Goal: Task Accomplishment & Management: Use online tool/utility

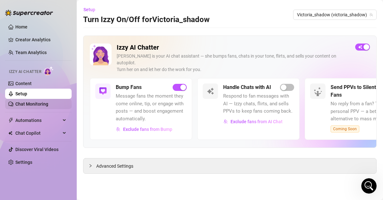
click at [31, 103] on link "Chat Monitoring" at bounding box center [31, 103] width 33 height 5
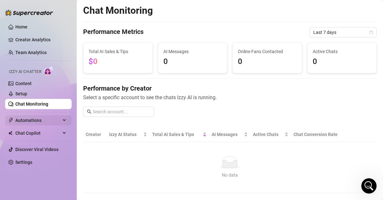
click at [43, 119] on span "Automations" at bounding box center [37, 120] width 45 height 10
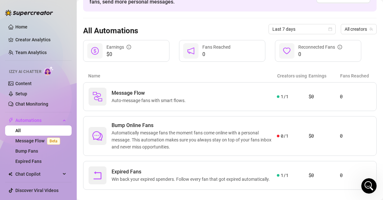
scroll to position [51, 0]
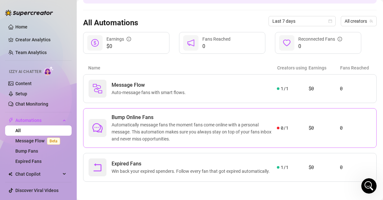
click at [313, 130] on article "$0" at bounding box center [323, 128] width 31 height 8
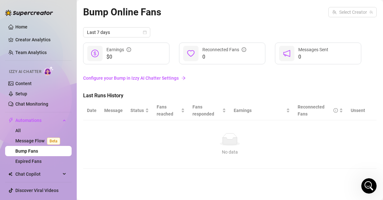
click at [133, 78] on link "Configure your Bump in Izzy AI Chatter Settings" at bounding box center [229, 77] width 293 height 7
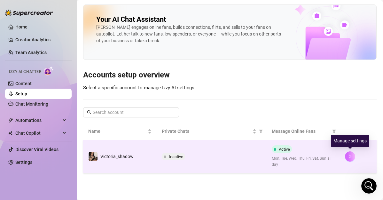
click at [350, 155] on icon "right" at bounding box center [350, 156] width 2 height 4
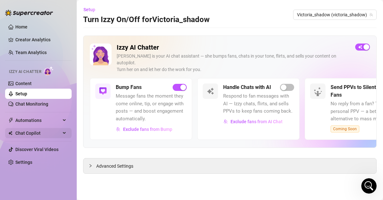
click at [32, 132] on span "Chat Copilot" at bounding box center [37, 133] width 45 height 10
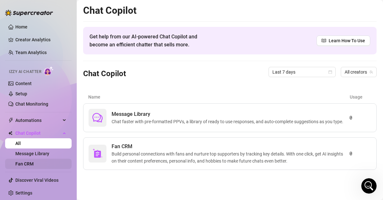
click at [34, 164] on link "Fan CRM" at bounding box center [24, 163] width 18 height 5
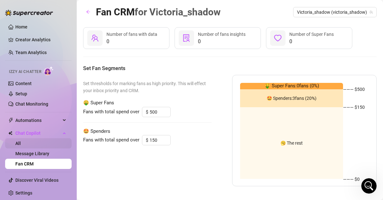
click at [21, 146] on link "All" at bounding box center [17, 143] width 5 height 5
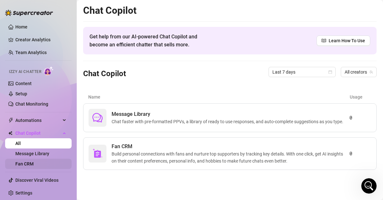
click at [34, 161] on link "Fan CRM" at bounding box center [24, 163] width 18 height 5
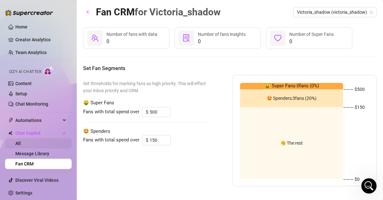
click at [21, 146] on link "All" at bounding box center [17, 143] width 5 height 5
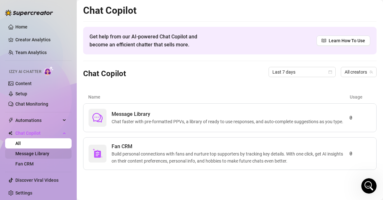
click at [49, 156] on link "Message Library" at bounding box center [32, 153] width 34 height 5
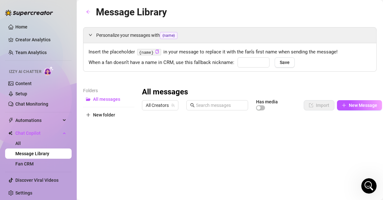
type input "babe"
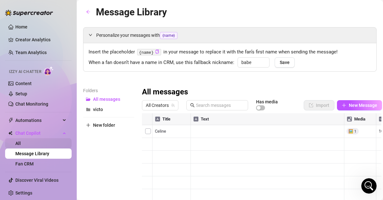
click at [21, 144] on link "All" at bounding box center [17, 143] width 5 height 5
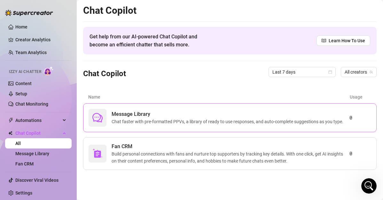
click at [127, 119] on span "Chat faster with pre-formatted PPVs, a library of ready to use responses, and a…" at bounding box center [229, 121] width 234 height 7
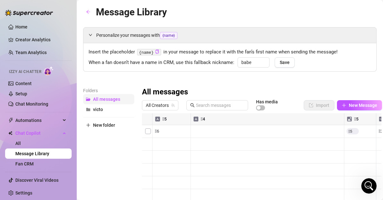
click at [109, 98] on span "All messages" at bounding box center [106, 98] width 27 height 5
click at [159, 110] on div "All Creators Has media" at bounding box center [212, 105] width 140 height 11
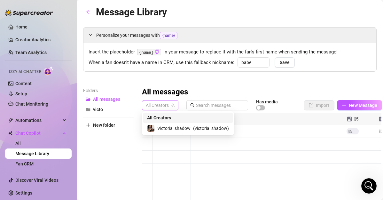
click at [170, 105] on span "All Creators" at bounding box center [160, 105] width 29 height 10
click at [167, 127] on span "Victoria_shadow" at bounding box center [173, 128] width 33 height 7
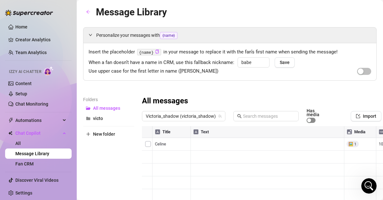
click at [311, 121] on span "button" at bounding box center [310, 120] width 9 height 5
click at [358, 68] on div "button" at bounding box center [361, 71] width 6 height 6
click at [26, 101] on link "Chat Monitoring" at bounding box center [31, 103] width 33 height 5
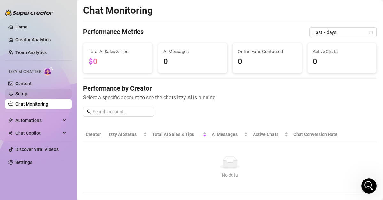
click at [27, 91] on link "Setup" at bounding box center [21, 93] width 12 height 5
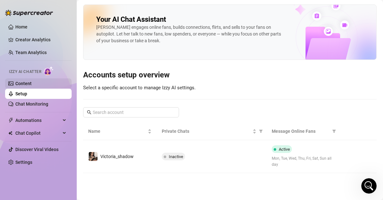
click at [32, 86] on link "Content" at bounding box center [23, 83] width 16 height 5
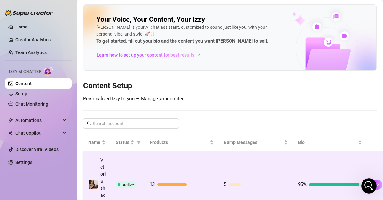
click at [104, 178] on div "Victoria_shadow" at bounding box center [102, 184] width 5 height 56
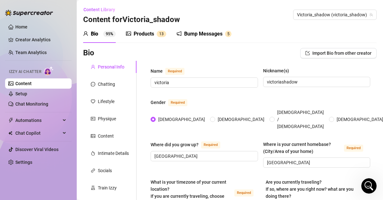
click at [206, 36] on div "Bump Messages" at bounding box center [203, 34] width 38 height 8
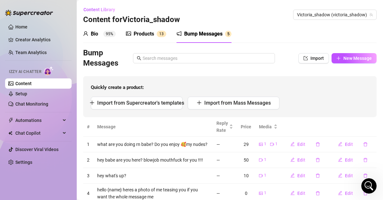
click at [156, 36] on div "Products 1 3" at bounding box center [146, 34] width 40 height 8
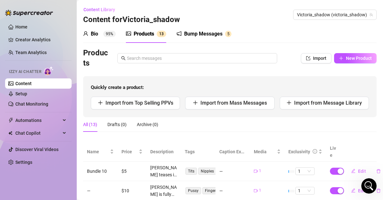
click at [222, 32] on div "Bump Messages" at bounding box center [203, 34] width 38 height 8
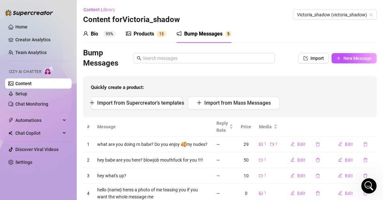
click at [94, 31] on div "Bio" at bounding box center [94, 34] width 7 height 8
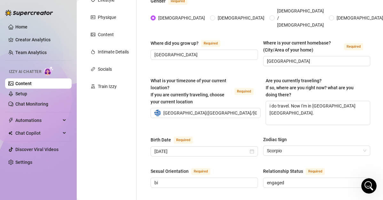
scroll to position [107, 0]
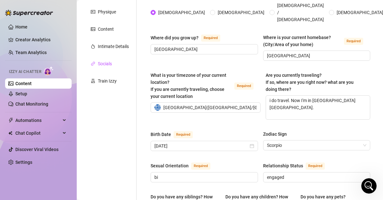
click at [107, 64] on div "Socials" at bounding box center [105, 63] width 14 height 7
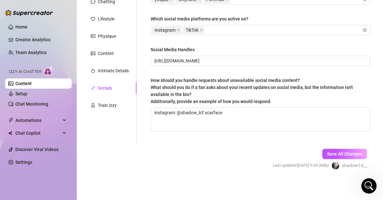
scroll to position [82, 0]
click at [122, 74] on div "Intimate Details" at bounding box center [113, 70] width 31 height 7
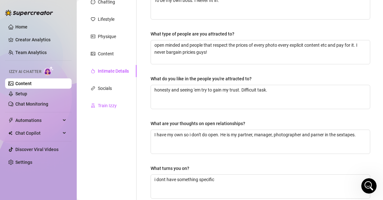
click at [112, 106] on div "Train Izzy" at bounding box center [107, 105] width 19 height 7
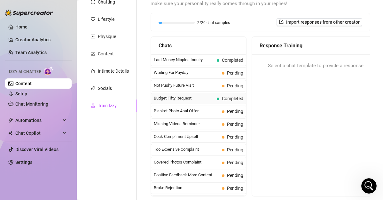
click at [170, 96] on span "Budget Fifty Request" at bounding box center [184, 98] width 60 height 6
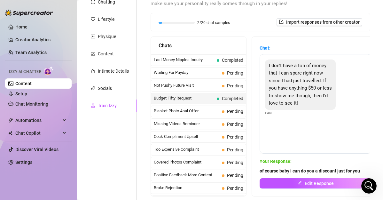
click at [168, 97] on span "Budget Fifty Request" at bounding box center [184, 98] width 60 height 6
click at [182, 85] on span "Not Pushy Future Visit" at bounding box center [186, 85] width 65 height 6
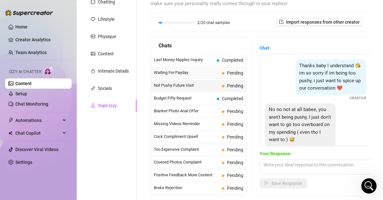
click at [182, 70] on span "Waiting For Payday" at bounding box center [186, 72] width 65 height 6
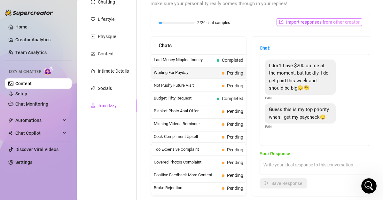
click at [310, 20] on span "Import responses from other creator" at bounding box center [322, 21] width 73 height 5
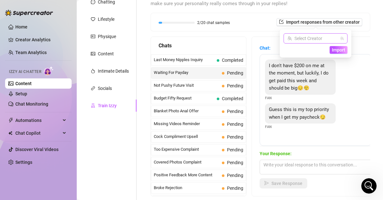
click at [314, 37] on input "search" at bounding box center [312, 39] width 50 height 10
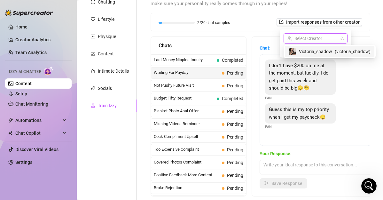
click at [302, 50] on span "Victoria_shadow" at bounding box center [315, 51] width 33 height 7
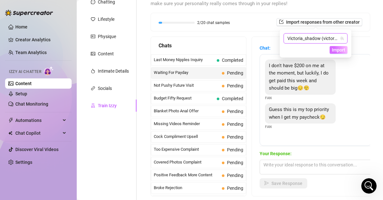
click at [332, 50] on span "Import" at bounding box center [338, 49] width 13 height 5
click at [333, 49] on span "Import" at bounding box center [338, 49] width 13 height 5
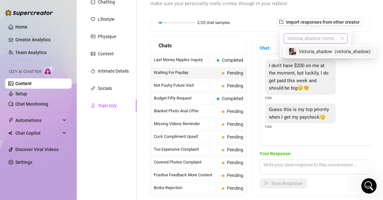
click at [328, 34] on span "Victoria_shadow (victoria_shadow)" at bounding box center [315, 39] width 56 height 10
click at [339, 13] on div "2/20 chat samples Import responses from other creator" at bounding box center [260, 22] width 219 height 18
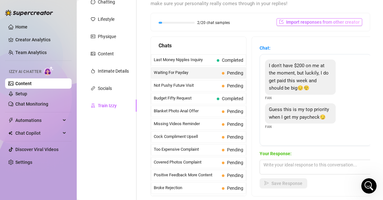
click at [325, 22] on span "Import responses from other creator" at bounding box center [322, 21] width 73 height 5
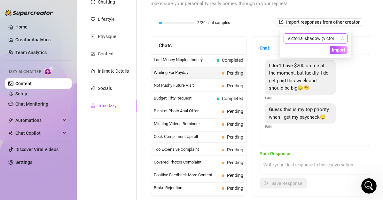
click at [312, 36] on span "Victoria_shadow (victoria_shadow)" at bounding box center [315, 39] width 56 height 10
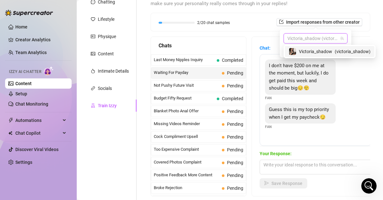
click at [312, 36] on span "Victoria_shadow (victoria_shadow)" at bounding box center [315, 39] width 56 height 10
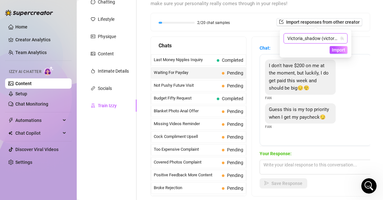
click at [342, 40] on icon "team" at bounding box center [342, 38] width 4 height 4
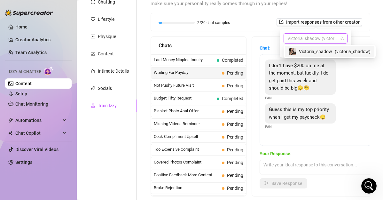
click at [322, 35] on span "Victoria_shadow (victoria_shadow)" at bounding box center [315, 39] width 56 height 10
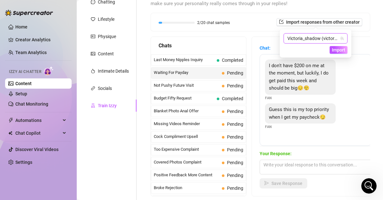
click at [322, 35] on span "Victoria_shadow (victoria_shadow)" at bounding box center [315, 39] width 56 height 10
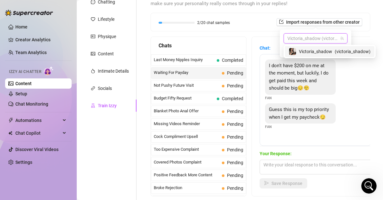
click at [322, 35] on span "Victoria_shadow (victoria_shadow)" at bounding box center [315, 39] width 56 height 10
type input "c"
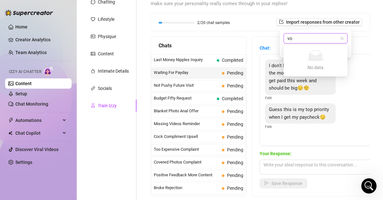
type input "v"
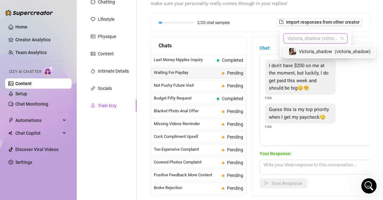
type input "v"
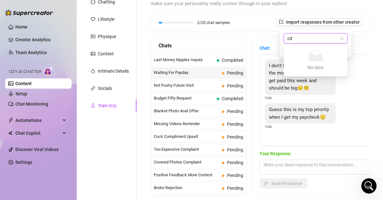
type input "c"
type input "v"
type input "bianca"
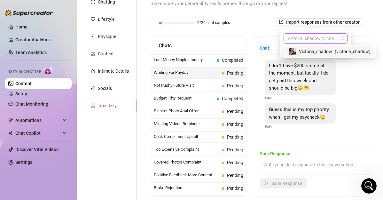
click at [314, 38] on span "Victoria_shadow (victoria_shadow)" at bounding box center [315, 39] width 56 height 10
type input "V"
paste input "{name}"
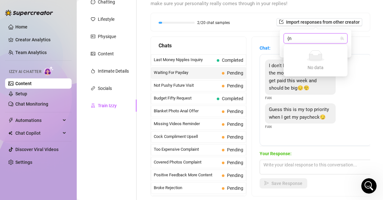
type input "{"
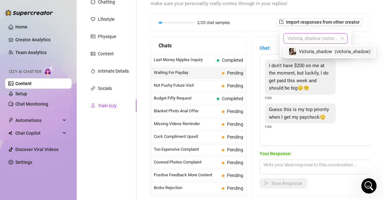
paste input "{name}"
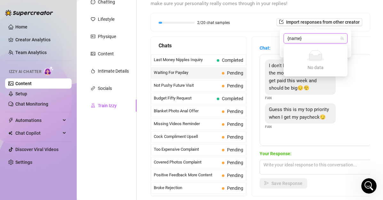
type input "{name}"
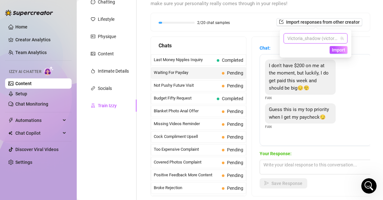
click at [308, 37] on span "Victoria_shadow (victoria_shadow)" at bounding box center [315, 39] width 56 height 10
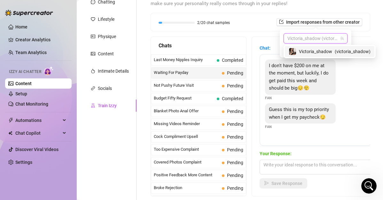
type input "V"
paste input "Cardi B"
type input "Cardi B"
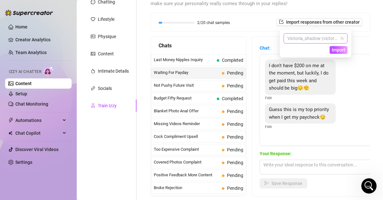
click at [296, 36] on span "Victoria_shadow (victoria_shadow)" at bounding box center [315, 39] width 56 height 10
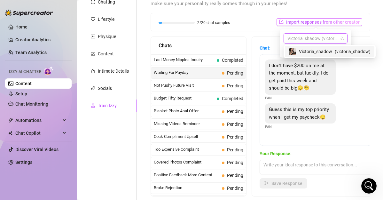
paste input "petiteava"
type input "petiteava"
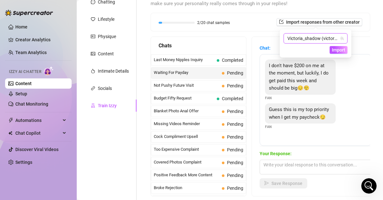
click at [284, 40] on div "Victoria_shadow (victoria_shadow)" at bounding box center [315, 38] width 64 height 10
type input "#"
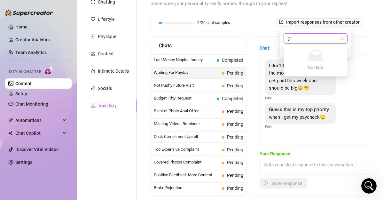
paste input "petiteava"
type input "@[GEOGRAPHIC_DATA]"
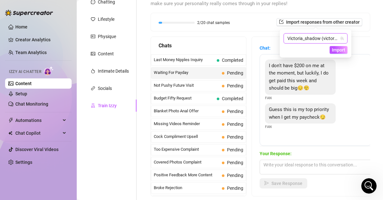
click at [343, 38] on icon "team" at bounding box center [342, 39] width 4 height 4
click at [341, 37] on icon "team" at bounding box center [342, 38] width 4 height 4
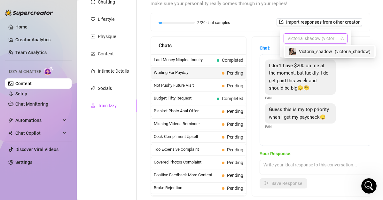
click at [328, 36] on span "Victoria_shadow (victoria_shadow)" at bounding box center [315, 39] width 56 height 10
type input "V"
paste input "petiteava"
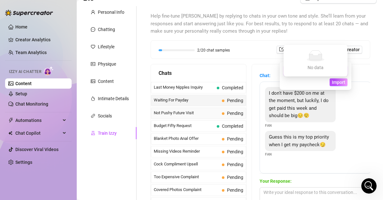
scroll to position [50, 0]
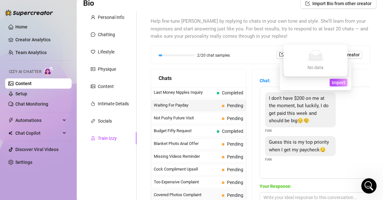
type input "petiteava"
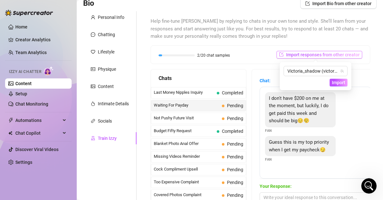
click at [320, 56] on span "Import responses from other creator" at bounding box center [322, 54] width 73 height 5
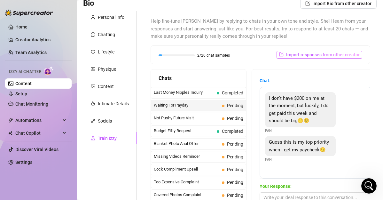
click at [320, 56] on span "Import responses from other creator" at bounding box center [322, 54] width 73 height 5
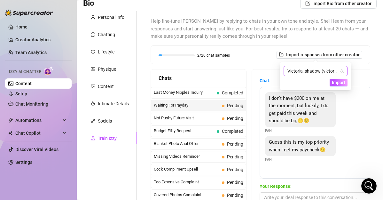
click at [341, 72] on icon "team" at bounding box center [342, 71] width 4 height 4
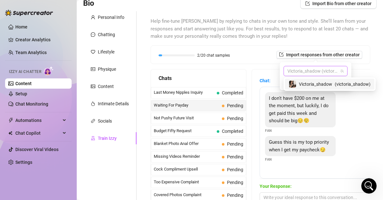
click at [322, 69] on span "Victoria_shadow (victoria_shadow)" at bounding box center [315, 71] width 56 height 10
paste input "petiteava"
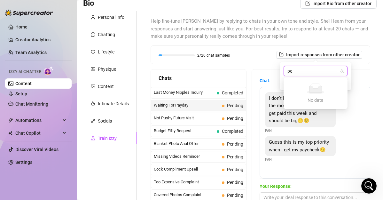
type input "p"
type input "s"
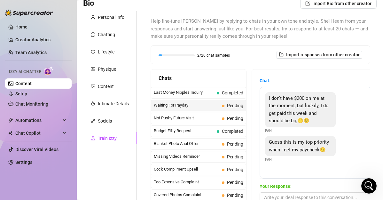
click at [246, 29] on span "Help fine-tune [PERSON_NAME] by replying to chats in your own tone and style. S…" at bounding box center [259, 29] width 219 height 23
click at [357, 5] on span "Import Bio from other creator" at bounding box center [341, 3] width 59 height 5
click at [343, 21] on input "search" at bounding box center [331, 22] width 50 height 10
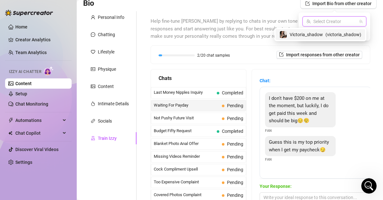
paste input "petiteava"
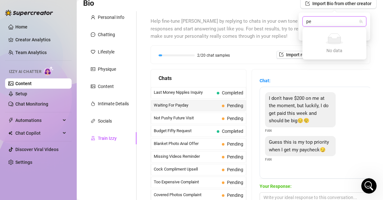
type input "p"
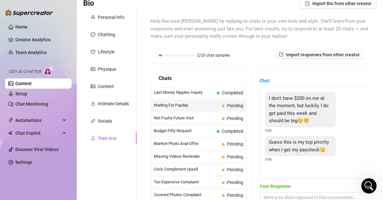
click at [334, 72] on div "Chat: I don't have $200 on me at the moment, but luckily, I do get paid this we…" at bounding box center [315, 148] width 127 height 159
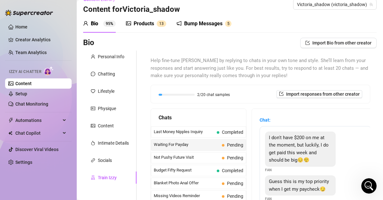
scroll to position [0, 0]
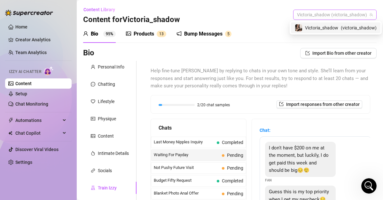
click at [348, 16] on span "Victoria_shadow (victoria_shadow)" at bounding box center [335, 15] width 76 height 10
click at [333, 33] on div "Victoria_shadow ( victoria_shadow )" at bounding box center [335, 27] width 89 height 11
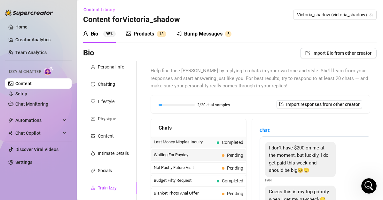
click at [195, 142] on span "Last Money Nipples Inquiry" at bounding box center [184, 142] width 60 height 6
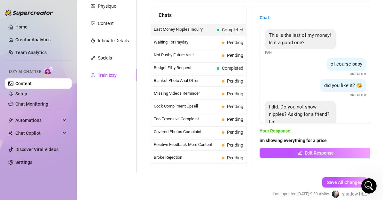
scroll to position [112, 0]
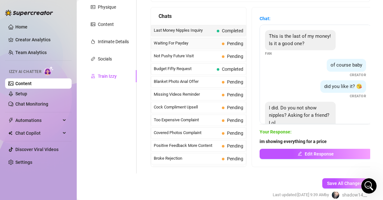
click at [222, 43] on span "Pending" at bounding box center [232, 43] width 21 height 7
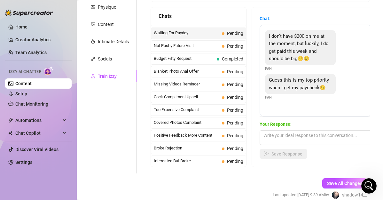
scroll to position [0, 0]
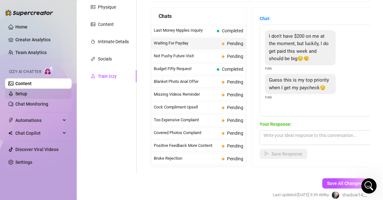
click at [27, 93] on link "Setup" at bounding box center [21, 93] width 12 height 5
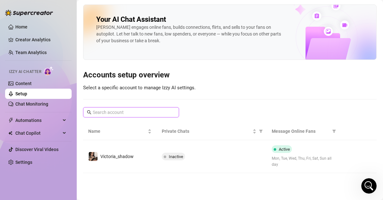
click at [115, 110] on input "text" at bounding box center [131, 112] width 77 height 7
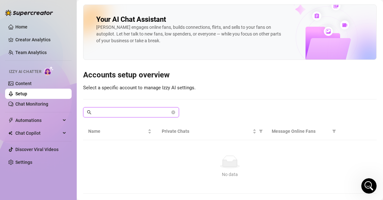
paste input "petiteava"
click at [136, 104] on div "Your AI Chat Assistant [PERSON_NAME] engages online fans, builds connections, f…" at bounding box center [229, 98] width 293 height 189
click at [128, 114] on input "petiteava" at bounding box center [131, 112] width 77 height 7
type input "p"
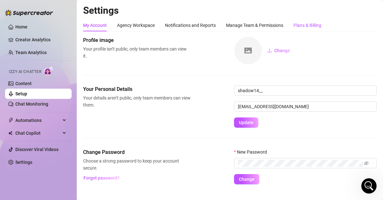
click at [301, 23] on div "Plans & Billing" at bounding box center [307, 25] width 28 height 7
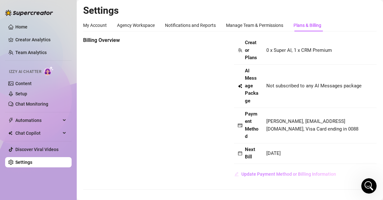
click at [260, 175] on span "Update Payment Method or Billing Information" at bounding box center [288, 173] width 95 height 5
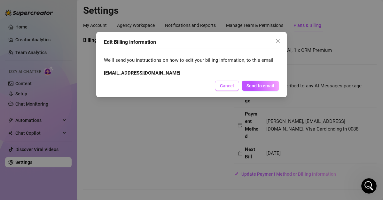
click at [231, 84] on span "Cancel" at bounding box center [227, 85] width 14 height 5
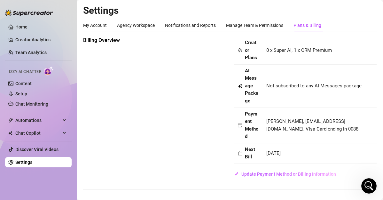
click at [39, 47] on ul "Home Creator Analytics Team Analytics Izzy AI Chatter Content Setup Chat Monito…" at bounding box center [38, 94] width 66 height 150
click at [35, 52] on link "Team Analytics" at bounding box center [30, 52] width 31 height 5
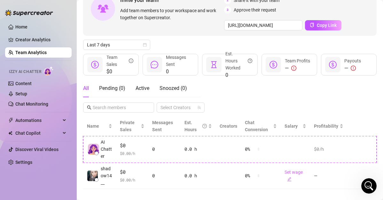
scroll to position [56, 0]
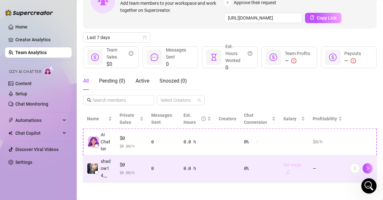
click at [287, 163] on link "Set wage" at bounding box center [292, 168] width 18 height 12
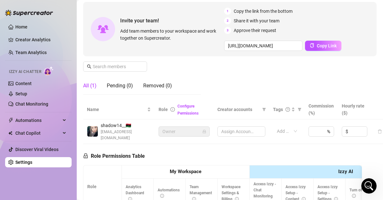
scroll to position [56, 0]
click at [376, 58] on main "Settings My Account Agency Workspace Notifications and Reports Manage Team & Pe…" at bounding box center [230, 147] width 306 height 407
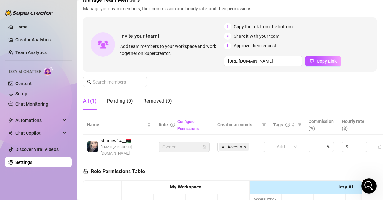
scroll to position [42, 0]
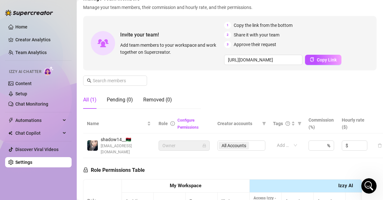
click at [89, 102] on div "All (1)" at bounding box center [89, 100] width 13 height 8
click at [41, 117] on span "Automations" at bounding box center [37, 120] width 45 height 10
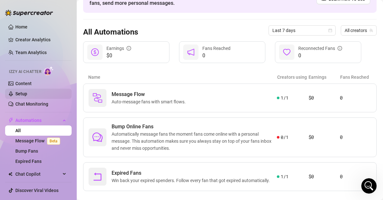
click at [27, 96] on link "Setup" at bounding box center [21, 93] width 12 height 5
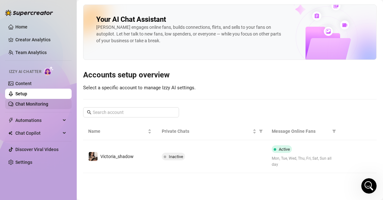
click at [48, 101] on link "Chat Monitoring" at bounding box center [31, 103] width 33 height 5
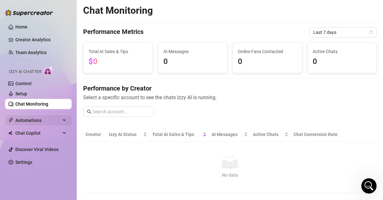
click at [44, 118] on span "Automations" at bounding box center [37, 120] width 45 height 10
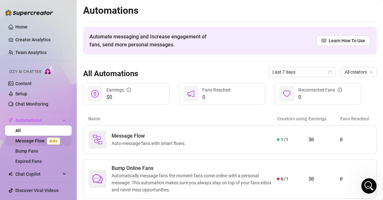
click at [41, 143] on link "Message Flow Beta" at bounding box center [38, 140] width 47 height 5
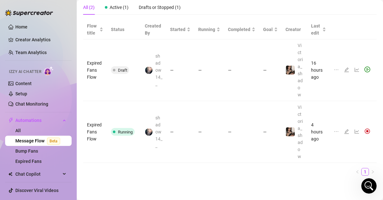
scroll to position [70, 0]
click at [354, 129] on icon "line-chart" at bounding box center [356, 131] width 4 height 4
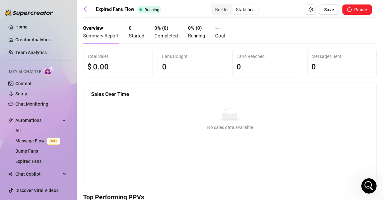
drag, startPoint x: 343, startPoint y: 126, endPoint x: 314, endPoint y: 134, distance: 30.0
click at [314, 134] on div "Sales Over Time No data No sales data available" at bounding box center [229, 131] width 293 height 96
click at [359, 8] on span "Pause" at bounding box center [360, 9] width 13 height 5
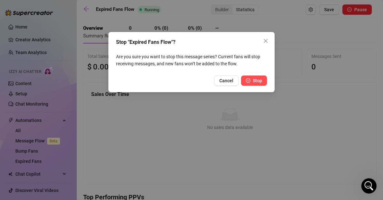
click at [259, 79] on span "Stop" at bounding box center [257, 80] width 9 height 5
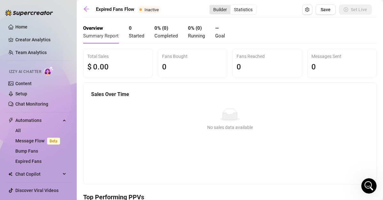
click at [219, 11] on div "Builder" at bounding box center [220, 9] width 21 height 9
click at [211, 6] on input "Builder" at bounding box center [211, 6] width 0 height 0
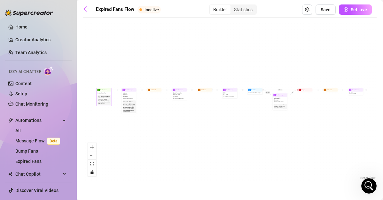
click at [103, 95] on div "Note: Start the flow when the Follow-Back bot follows an Expired Fan. Get your …" at bounding box center [103, 100] width 13 height 10
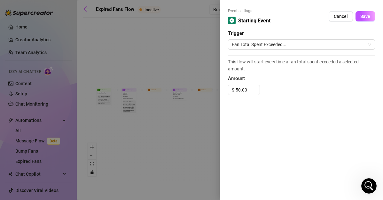
click at [135, 90] on div at bounding box center [191, 100] width 383 height 200
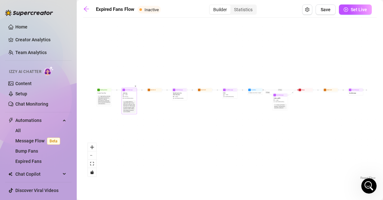
click at [135, 90] on div at bounding box center [135, 87] width 4 height 8
type textarea "Geia sou kauliari mou sou stelno mia photo na sou ftiakso tin mera!! [GEOGRAPHI…"
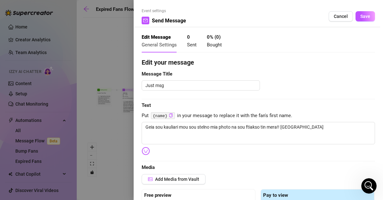
click at [124, 91] on div at bounding box center [191, 100] width 383 height 200
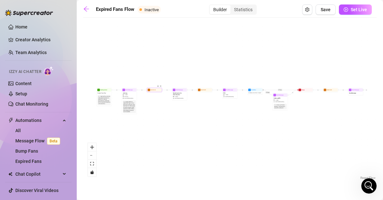
click at [147, 90] on div "Wait for 1d" at bounding box center [154, 90] width 15 height 4
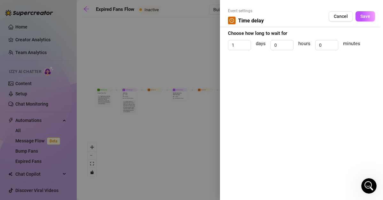
click at [170, 98] on div at bounding box center [191, 100] width 383 height 200
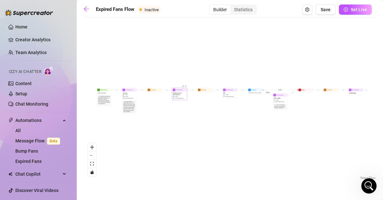
click at [180, 93] on span "Special promo for returning fans" at bounding box center [179, 93] width 13 height 3
type textarea "welcome back {name} i missed you ! i have new content for you i wil send you a …"
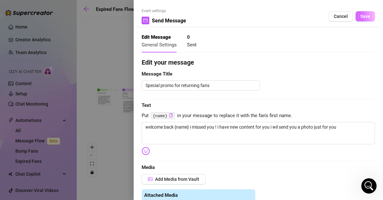
click at [361, 13] on button "Save" at bounding box center [364, 16] width 19 height 10
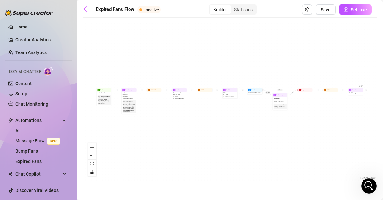
click at [348, 88] on div "Send Message Send Message" at bounding box center [355, 91] width 15 height 7
type textarea "/"
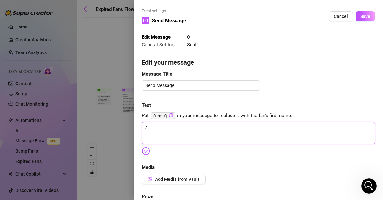
click at [230, 137] on textarea "/" at bounding box center [258, 133] width 233 height 22
type textarea "Write your message here"
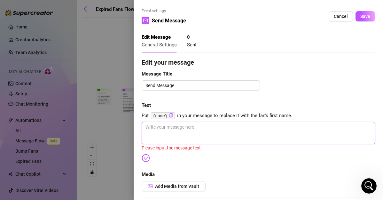
type textarea "j"
type textarea "je"
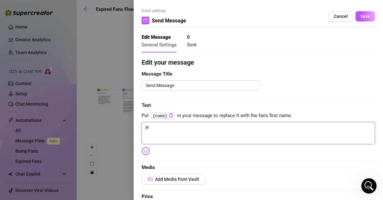
type textarea "j"
type textarea "Write your message here"
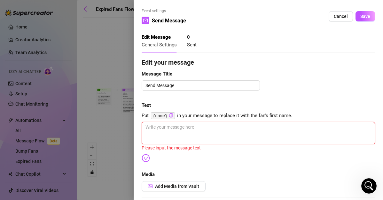
type textarea "e"
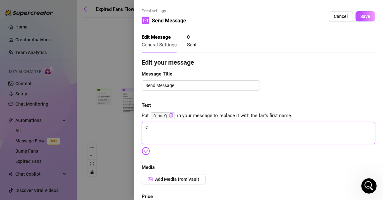
type textarea "en"
type textarea "ena"
type textarea "ena v"
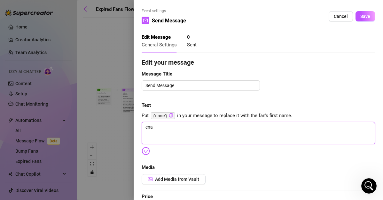
type textarea "ena v"
type textarea "ena vi"
type textarea "ena vid"
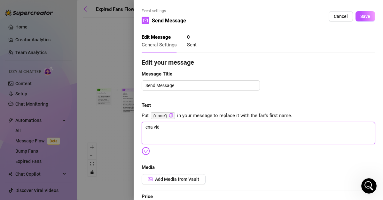
type textarea "ena vide"
type textarea "[PERSON_NAME]"
type textarea "ena videak"
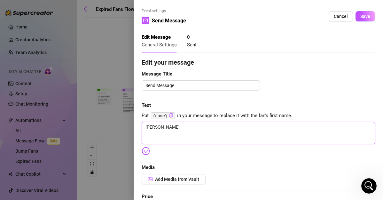
type textarea "ena videak"
type textarea "ena videaki"
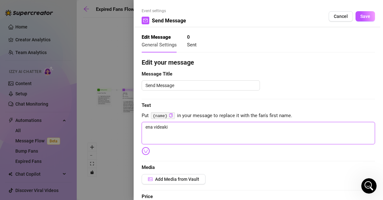
type textarea "ena videaki g"
type textarea "ena videaki gi"
type textarea "ena videaki gia"
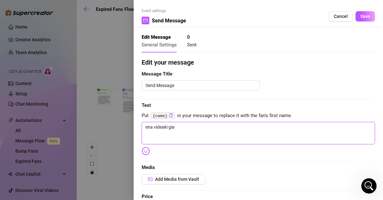
type textarea "ena videaki gia"
type textarea "ena videaki gia t"
type textarea "ena videaki gia ti"
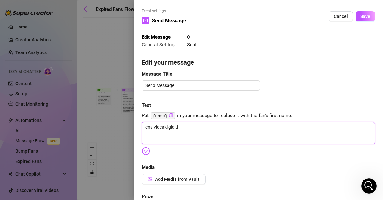
type textarea "ena videaki gia tin"
type textarea "ena videaki gia tin p"
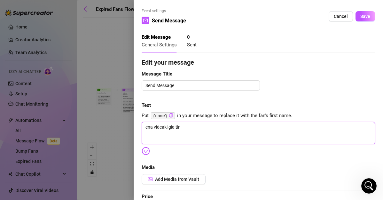
type textarea "ena videaki gia tin p"
type textarea "ena videaki gia tin pa"
type textarea "ena videaki gia tin par"
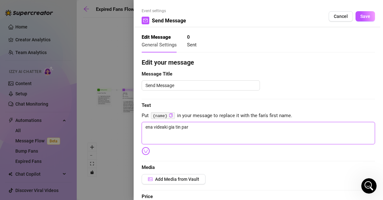
type textarea "ena videaki gia tin part"
type textarea "ena videaki gia tin party"
type textarea "ena [PERSON_NAME] gia tin party s"
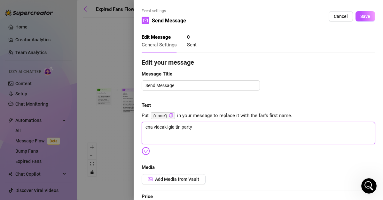
type textarea "ena [PERSON_NAME] gia tin party s"
type textarea "ena videaki gia tin party so"
type textarea "ena videaki gia tin party sou"
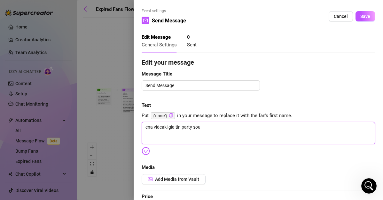
type textarea "ena videaki gia tin party so"
type textarea "ena [PERSON_NAME] gia tin party s"
type textarea "ena videaki gia tin party"
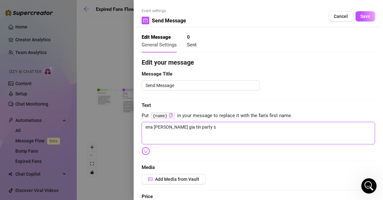
type textarea "ena videaki gia tin party"
type textarea "ena videaki gia tin part"
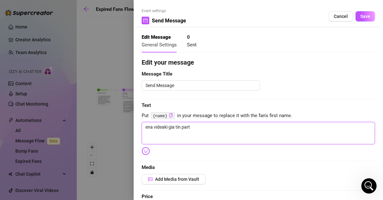
type textarea "ena videaki gia tin par"
type textarea "ena videaki gia tin pa"
type textarea "ena videaki gia tin p"
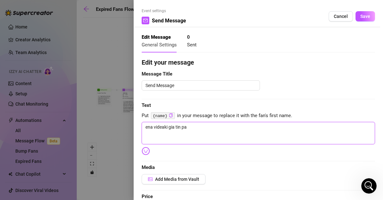
type textarea "ena videaki gia tin p"
type textarea "ena videaki gia tin"
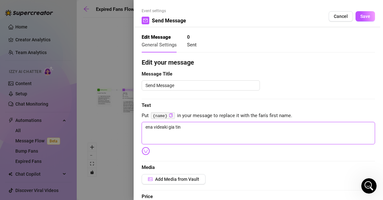
type textarea "ena videaki gia ti"
type textarea "ena videaki gia t"
type textarea "ena videaki gia"
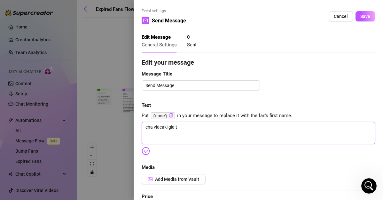
type textarea "ena videaki gia"
type textarea "ena videaki gi"
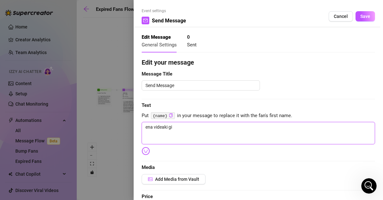
type textarea "ena videaki g"
type textarea "ena videaki"
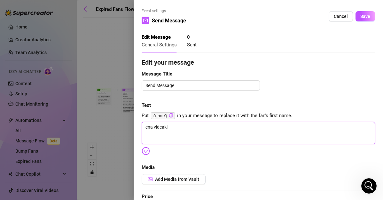
type textarea "ena videaki"
type textarea "ena videak"
type textarea "[PERSON_NAME]"
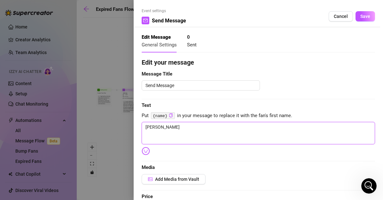
type textarea "ena vide"
type textarea "ena vid"
type textarea "ena vi"
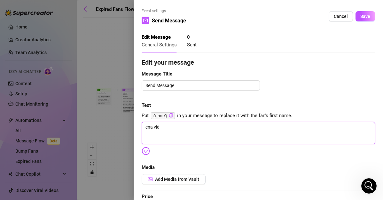
type textarea "ena vi"
type textarea "ena v"
type textarea "ena"
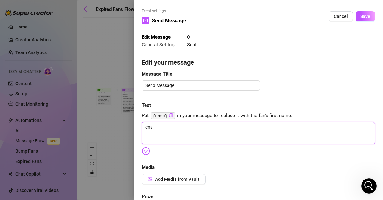
type textarea "ena"
type textarea "en"
type textarea "e"
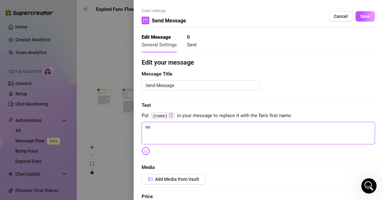
type textarea "e"
type textarea "Write your message here"
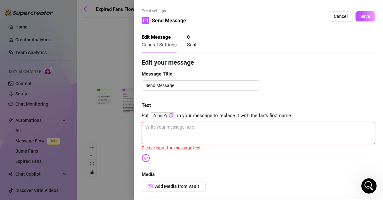
type textarea ","
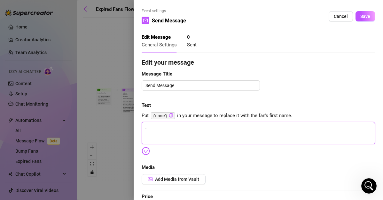
type textarea ",o"
type textarea ",oa"
type textarea ",o"
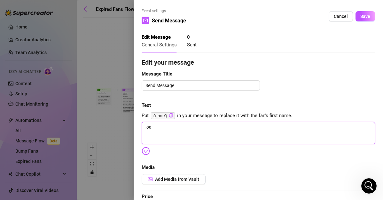
type textarea ",o"
type textarea ","
type textarea "Write your message here"
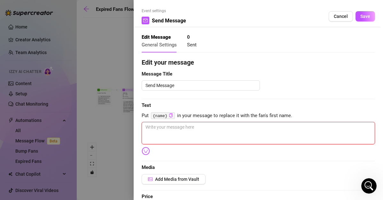
type textarea "m"
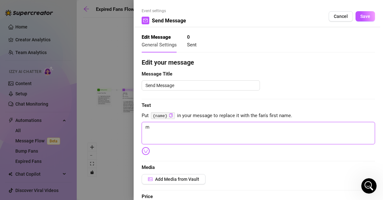
type textarea "mi"
type textarea "mia"
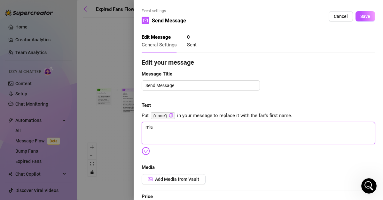
type textarea "mia"
type textarea "mia p"
type textarea "mia ph"
type textarea "mia pht"
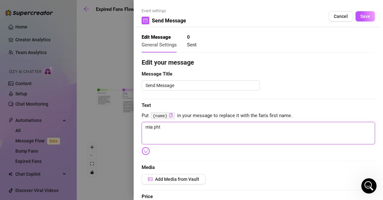
type textarea "mia phto"
type textarea "mia pht"
type textarea "mia ph"
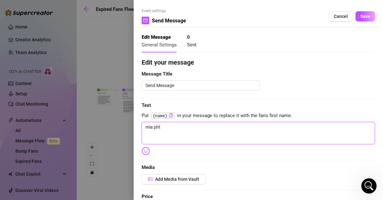
type textarea "mia ph"
type textarea "mia pho"
type textarea "mia phot"
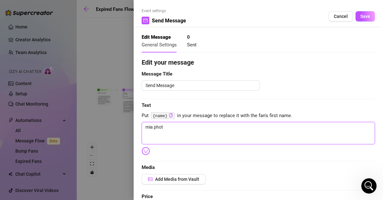
type textarea "mia photo"
type textarea "mia photo g"
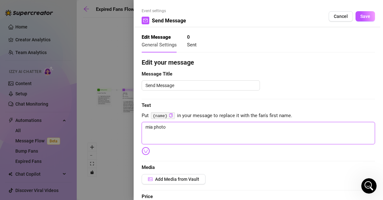
type textarea "mia photo g"
type textarea "mia photo gi"
type textarea "mia photo gia"
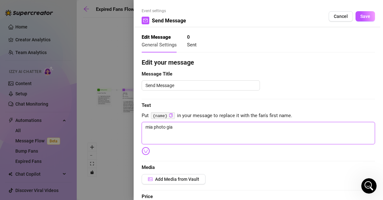
type textarea "mia photo gia"
type textarea "mia photo gia t"
type textarea "mia photo gia ti"
type textarea "mia photo gia tin"
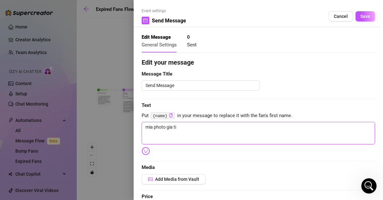
type textarea "mia photo gia tin"
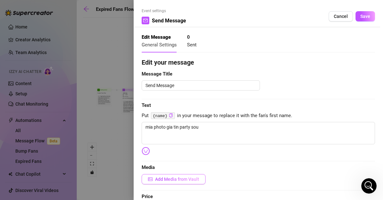
click at [192, 183] on button "Add Media from Vault" at bounding box center [174, 179] width 64 height 10
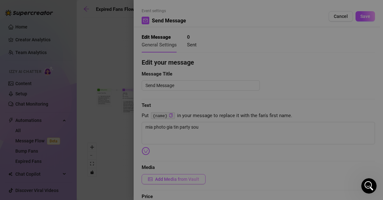
click at [192, 183] on div "Image placeholder" at bounding box center [191, 159] width 49 height 53
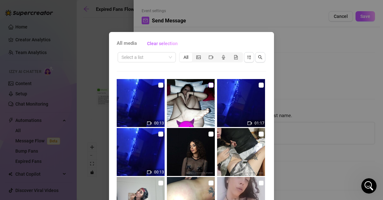
click at [208, 86] on input "checkbox" at bounding box center [210, 84] width 5 height 5
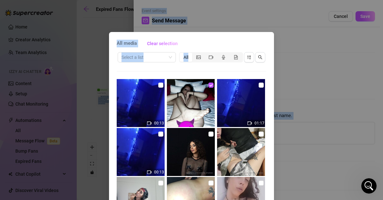
drag, startPoint x: 377, startPoint y: 59, endPoint x: 389, endPoint y: 161, distance: 102.9
click at [382, 161] on html "Home Creator Analytics Team Analytics Izzy AI Chatter Content Setup Chat Monito…" at bounding box center [191, 100] width 383 height 200
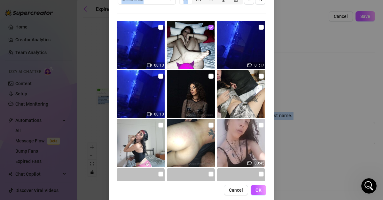
scroll to position [67, 0]
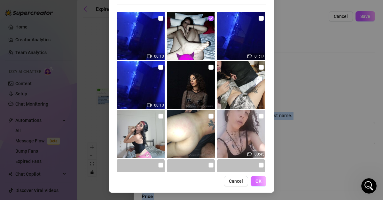
click at [260, 178] on button "OK" at bounding box center [258, 181] width 16 height 10
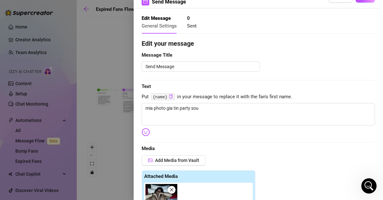
scroll to position [0, 0]
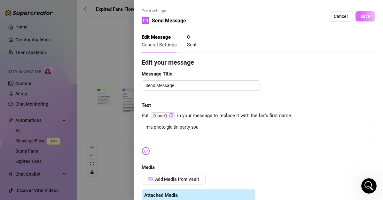
click at [359, 21] on button "Save" at bounding box center [364, 16] width 19 height 10
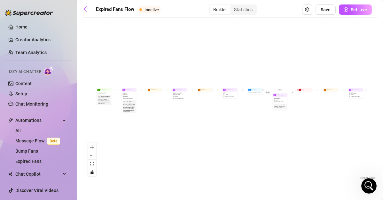
click at [348, 44] on div "If True If False Send Message Send Message 1 media Avoid double sending Wait fo…" at bounding box center [229, 101] width 293 height 160
click at [359, 95] on div "Send Message 1 media Avoid double sending" at bounding box center [355, 94] width 14 height 6
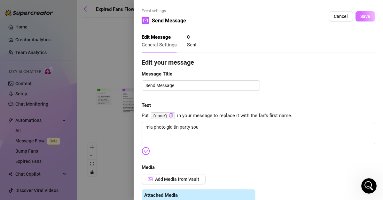
click at [360, 19] on span "Save" at bounding box center [365, 16] width 10 height 5
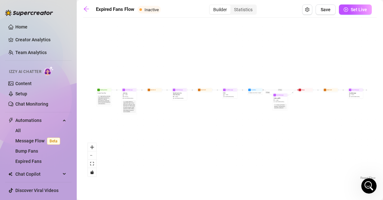
click at [328, 92] on div "If True If False Send Message Send Message 1 media Avoid double sending Wait fo…" at bounding box center [229, 101] width 293 height 160
click at [328, 91] on div "Wait for 2d" at bounding box center [330, 90] width 15 height 4
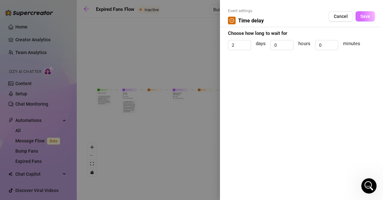
click at [362, 16] on span "Save" at bounding box center [365, 16] width 10 height 5
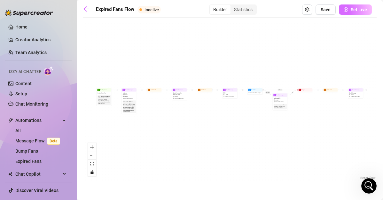
click at [351, 7] on span "Set Live" at bounding box center [358, 9] width 16 height 5
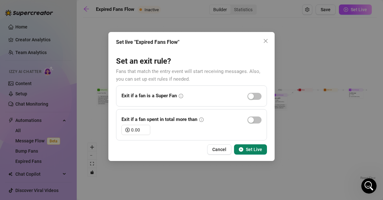
click at [260, 152] on button "Set Live" at bounding box center [250, 149] width 33 height 10
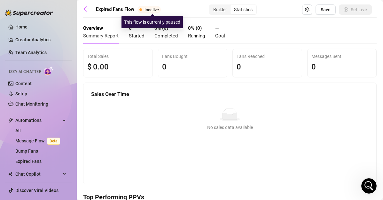
click at [147, 7] on span "Inactive" at bounding box center [151, 9] width 14 height 5
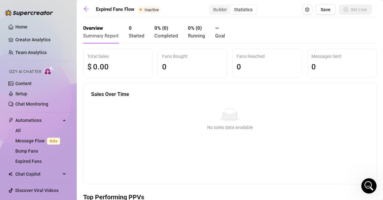
click at [165, 7] on div "Expired Fans Flow Inactive Builder Statistics Save Set Live" at bounding box center [227, 9] width 289 height 10
click at [48, 138] on link "Message Flow Beta" at bounding box center [38, 140] width 47 height 5
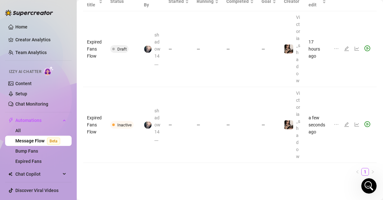
scroll to position [112, 0]
click at [364, 121] on icon "play-circle" at bounding box center [367, 124] width 6 height 6
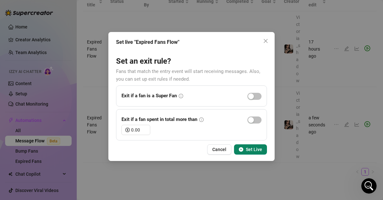
click at [260, 147] on span "Set Live" at bounding box center [254, 149] width 16 height 5
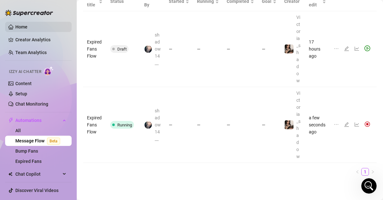
click at [27, 29] on link "Home" at bounding box center [21, 26] width 12 height 5
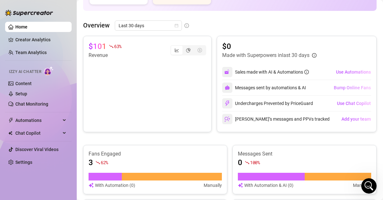
click at [345, 89] on span "Bump Online Fans" at bounding box center [352, 87] width 37 height 5
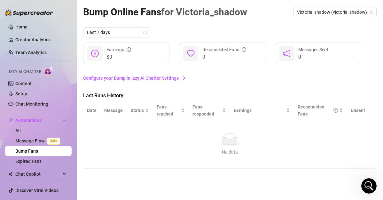
click at [139, 82] on link "Configure your Bump in Izzy AI Chatter Settings" at bounding box center [229, 78] width 293 height 12
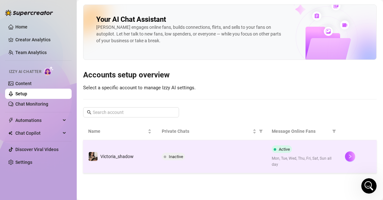
click at [165, 156] on span at bounding box center [165, 156] width 3 height 3
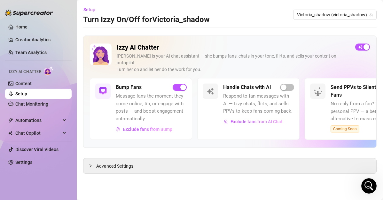
click at [279, 92] on span "Respond to fan messages with AI — Izzy chats, flirts, and sells PPVs to keep fa…" at bounding box center [258, 103] width 71 height 23
click at [282, 84] on div "button" at bounding box center [284, 87] width 6 height 6
drag, startPoint x: 365, startPoint y: 184, endPoint x: 704, endPoint y: 347, distance: 376.0
click at [363, 184] on icon "Open Intercom Messenger" at bounding box center [368, 185] width 11 height 11
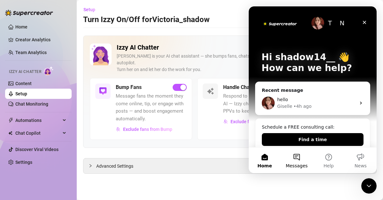
click at [301, 149] on button "Messages" at bounding box center [297, 160] width 32 height 26
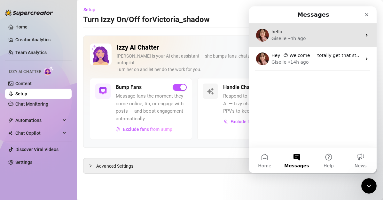
click at [293, 35] on div "• 4h ago" at bounding box center [297, 38] width 18 height 7
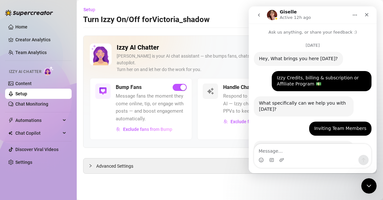
drag, startPoint x: 625, startPoint y: 98, endPoint x: 373, endPoint y: 104, distance: 252.2
click at [316, 156] on div "Intercom messenger" at bounding box center [312, 160] width 117 height 10
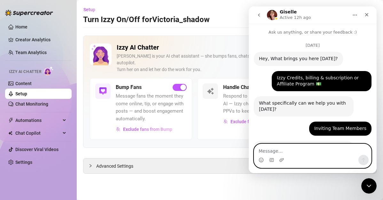
click at [317, 149] on textarea "Message…" at bounding box center [312, 149] width 117 height 11
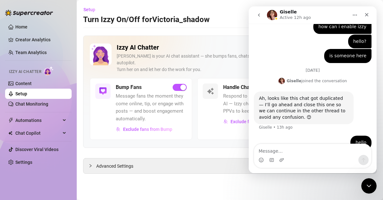
click at [355, 77] on div "[PERSON_NAME] joined the conversation 12:50 am" at bounding box center [313, 82] width 118 height 10
click at [365, 178] on div "Close Intercom Messenger" at bounding box center [367, 184] width 15 height 15
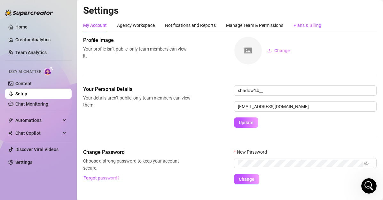
click at [307, 27] on div "Plans & Billing" at bounding box center [307, 25] width 28 height 7
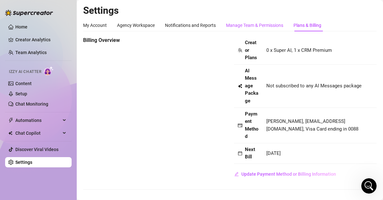
click at [262, 25] on div "Manage Team & Permissions" at bounding box center [254, 25] width 57 height 7
click at [255, 28] on div "Manage Team & Permissions" at bounding box center [254, 25] width 57 height 7
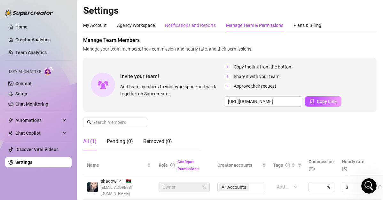
click at [204, 24] on div "Notifications and Reports" at bounding box center [190, 25] width 51 height 7
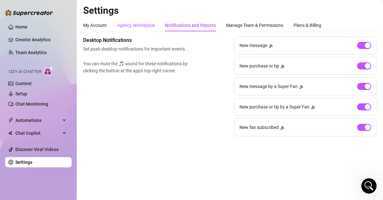
click at [146, 25] on div "Agency Workspace" at bounding box center [136, 25] width 38 height 7
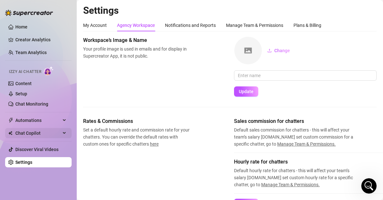
click at [28, 137] on span "Chat Copilot" at bounding box center [37, 133] width 45 height 10
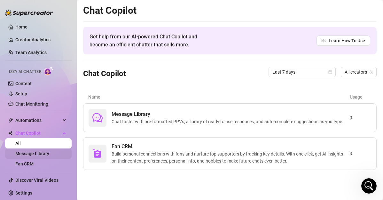
click at [35, 156] on link "Message Library" at bounding box center [32, 153] width 34 height 5
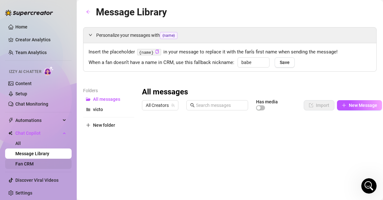
click at [33, 166] on link "Fan CRM" at bounding box center [24, 163] width 18 height 5
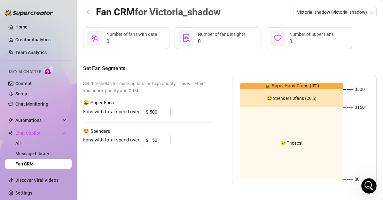
scroll to position [5, 0]
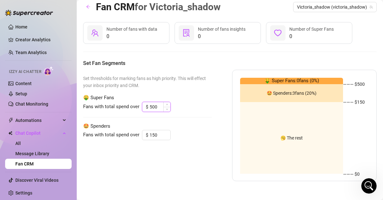
click at [154, 105] on input "500" at bounding box center [160, 107] width 21 height 10
click at [154, 105] on input "50" at bounding box center [160, 107] width 21 height 10
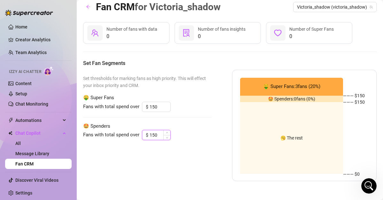
click at [158, 136] on input "150" at bounding box center [160, 135] width 21 height 10
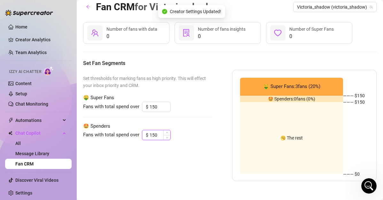
click at [158, 136] on input "150" at bounding box center [160, 135] width 21 height 10
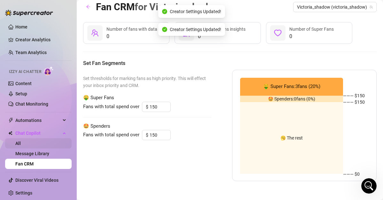
click at [21, 143] on link "All" at bounding box center [17, 143] width 5 height 5
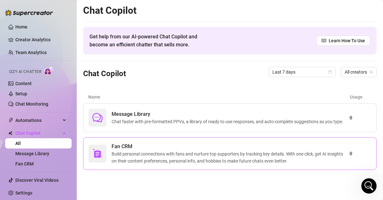
click at [119, 144] on span "Fan CRM" at bounding box center [231, 146] width 238 height 8
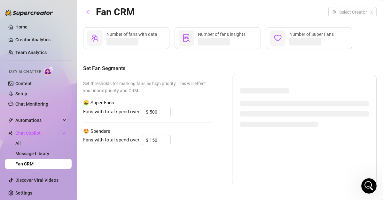
click at [200, 107] on div "Fans with total spend over $ 500" at bounding box center [147, 112] width 128 height 10
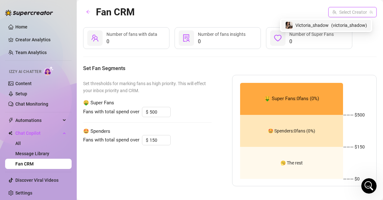
click at [346, 8] on input "search" at bounding box center [349, 12] width 35 height 10
click at [334, 24] on span "( victoria_shadow )" at bounding box center [349, 25] width 36 height 7
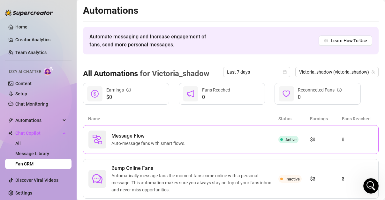
click at [166, 143] on span "Auto-message fans with smart flows." at bounding box center [150, 143] width 77 height 7
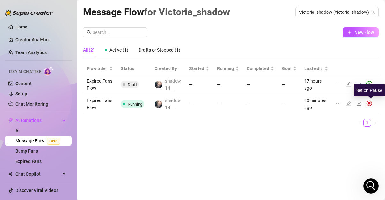
click at [371, 104] on img at bounding box center [370, 103] width 6 height 6
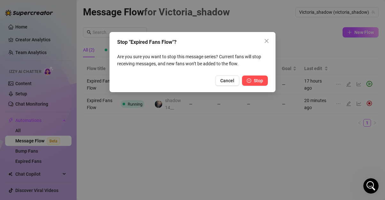
click at [262, 79] on span "Stop" at bounding box center [258, 80] width 9 height 5
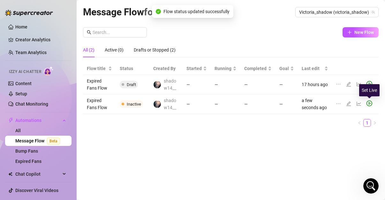
click at [369, 102] on icon "play-circle" at bounding box center [370, 103] width 2 height 3
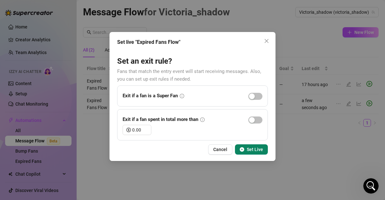
click at [255, 148] on span "Set Live" at bounding box center [255, 149] width 16 height 5
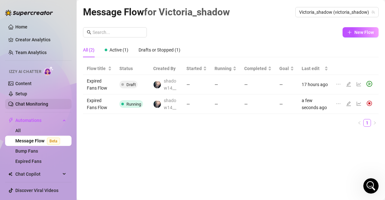
click at [43, 105] on link "Chat Monitoring" at bounding box center [31, 103] width 33 height 5
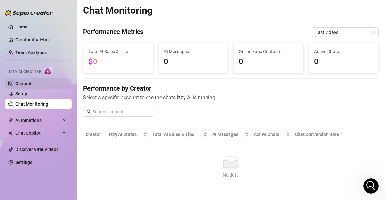
click at [32, 86] on link "Content" at bounding box center [23, 83] width 16 height 5
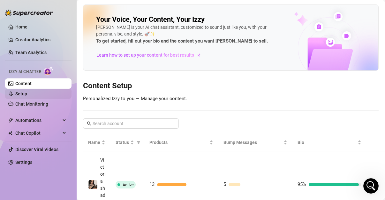
click at [27, 96] on link "Setup" at bounding box center [21, 93] width 12 height 5
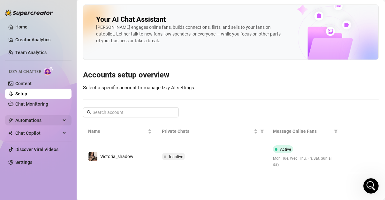
click at [41, 119] on span "Automations" at bounding box center [37, 120] width 45 height 10
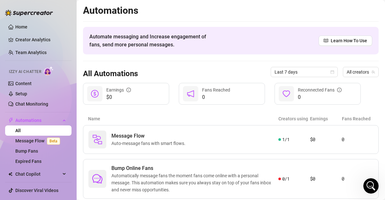
click at [378, 37] on main "Automations Automate messaging and Increase engagement of fans, send more perso…" at bounding box center [231, 125] width 309 height 251
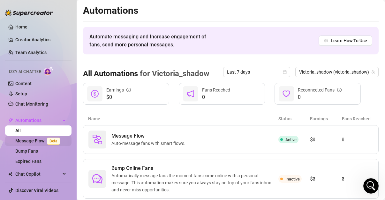
click at [30, 140] on link "Message Flow Beta" at bounding box center [38, 140] width 47 height 5
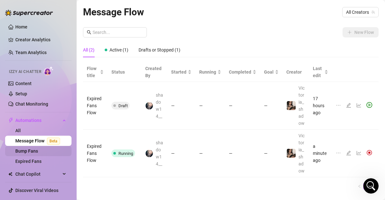
click at [38, 150] on link "Bump Fans" at bounding box center [26, 150] width 23 height 5
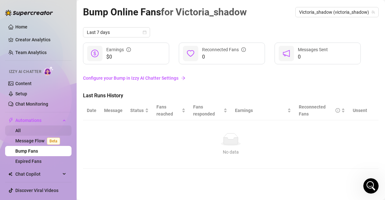
click at [21, 128] on link "All" at bounding box center [17, 130] width 5 height 5
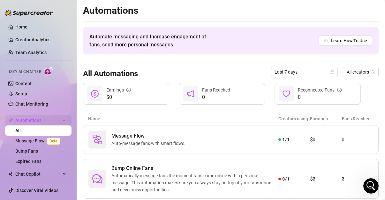
click at [47, 115] on span "Automations" at bounding box center [37, 120] width 45 height 10
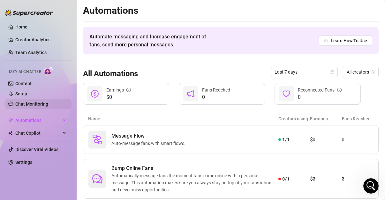
drag, startPoint x: 47, startPoint y: 115, endPoint x: 46, endPoint y: 99, distance: 16.0
click at [46, 99] on ul "Home Creator Analytics Team Analytics Izzy AI Chatter Content Setup Chat Monito…" at bounding box center [38, 94] width 66 height 150
click at [46, 101] on link "Chat Monitoring" at bounding box center [31, 103] width 33 height 5
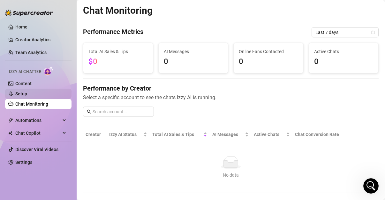
click at [27, 91] on link "Setup" at bounding box center [21, 93] width 12 height 5
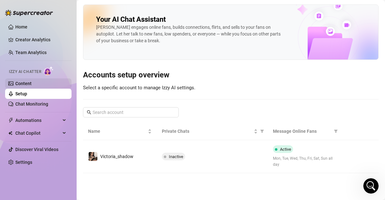
click at [32, 82] on link "Content" at bounding box center [23, 83] width 16 height 5
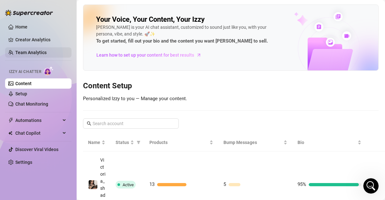
click at [44, 51] on link "Team Analytics" at bounding box center [30, 52] width 31 height 5
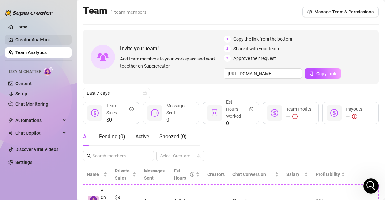
click at [46, 39] on link "Creator Analytics" at bounding box center [40, 40] width 51 height 10
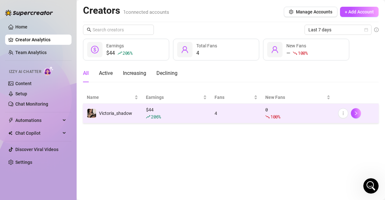
click at [211, 112] on td "$ 44 206 %" at bounding box center [176, 113] width 69 height 19
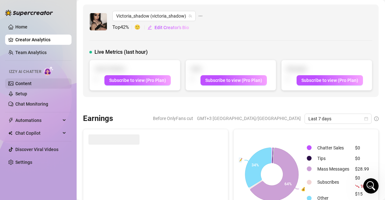
click at [31, 84] on link "Content" at bounding box center [23, 83] width 16 height 5
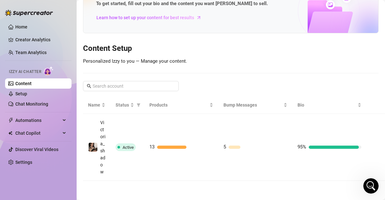
scroll to position [55, 0]
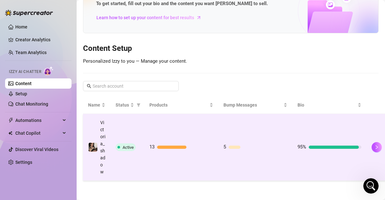
click at [313, 118] on td "95%" at bounding box center [330, 147] width 74 height 67
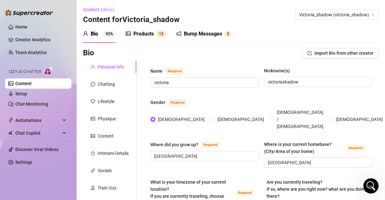
click at [165, 35] on sup "1 3" at bounding box center [162, 34] width 10 height 6
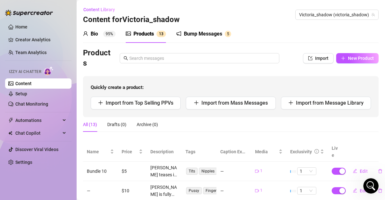
click at [218, 35] on div "Bump Messages" at bounding box center [203, 34] width 38 height 8
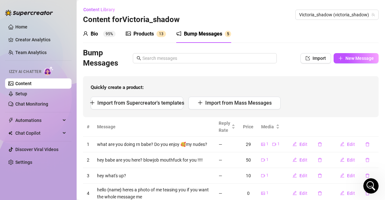
scroll to position [37, 0]
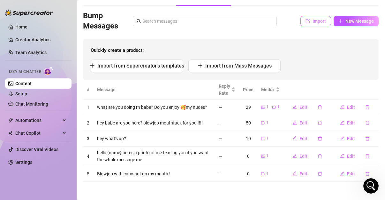
click at [306, 23] on button "Import" at bounding box center [316, 21] width 31 height 10
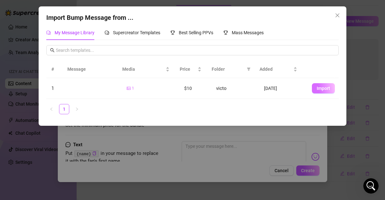
click at [316, 84] on button "Import" at bounding box center [323, 88] width 23 height 10
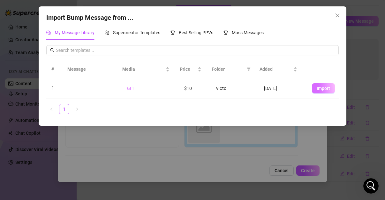
scroll to position [84, 0]
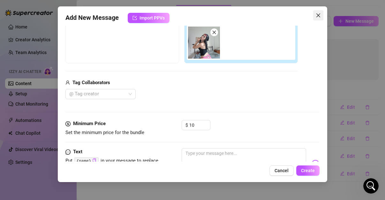
click at [319, 14] on icon "close" at bounding box center [318, 15] width 5 height 5
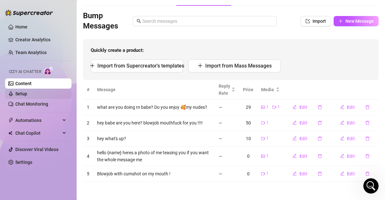
click at [27, 91] on link "Setup" at bounding box center [21, 93] width 12 height 5
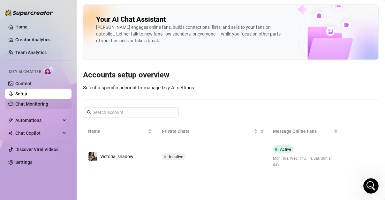
click at [38, 106] on link "Chat Monitoring" at bounding box center [31, 103] width 33 height 5
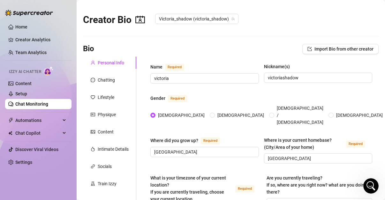
click at [38, 74] on span "Izzy AI Chatter" at bounding box center [25, 72] width 32 height 6
click at [18, 149] on link "Discover Viral Videos" at bounding box center [36, 149] width 43 height 5
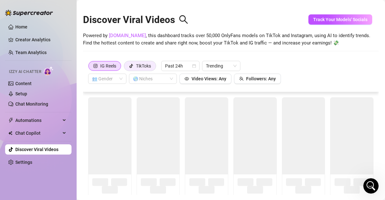
click at [133, 67] on icon "tik-tok" at bounding box center [131, 66] width 4 height 4
click at [126, 67] on input "TikToks" at bounding box center [126, 67] width 0 height 0
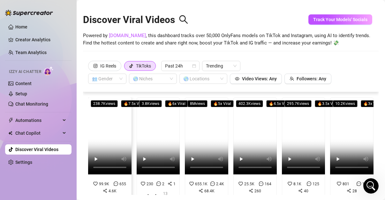
click at [104, 130] on video at bounding box center [109, 135] width 43 height 77
